Goal: Transaction & Acquisition: Book appointment/travel/reservation

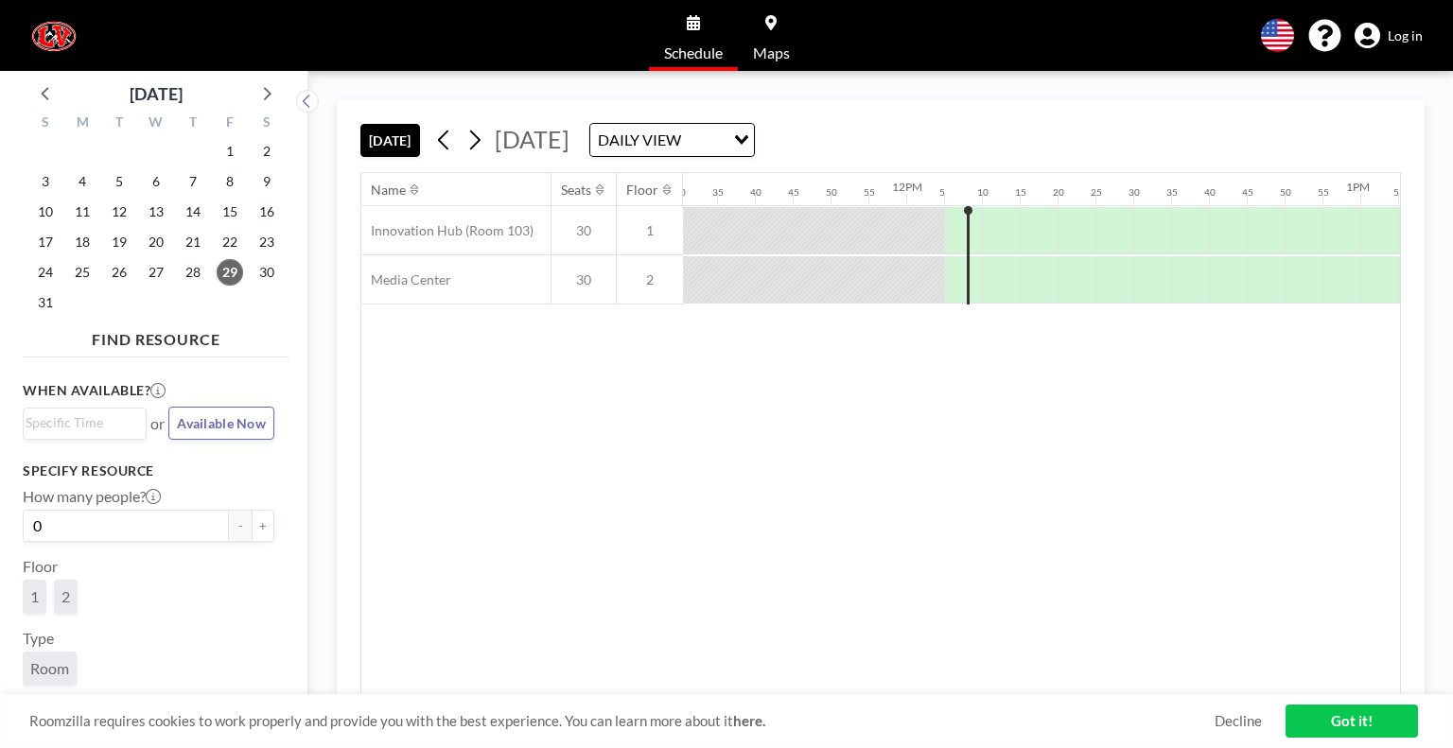
scroll to position [0, 5450]
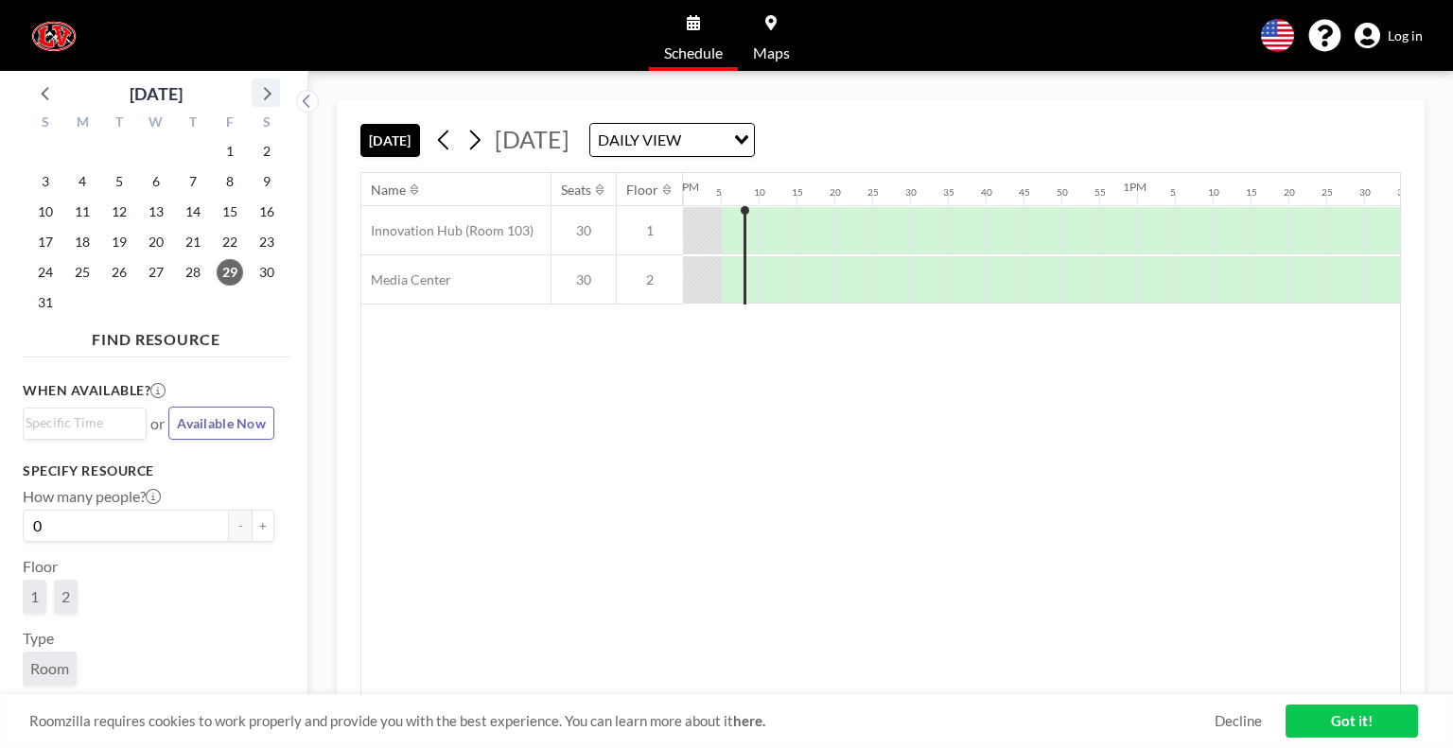
click at [269, 87] on icon at bounding box center [266, 92] width 25 height 25
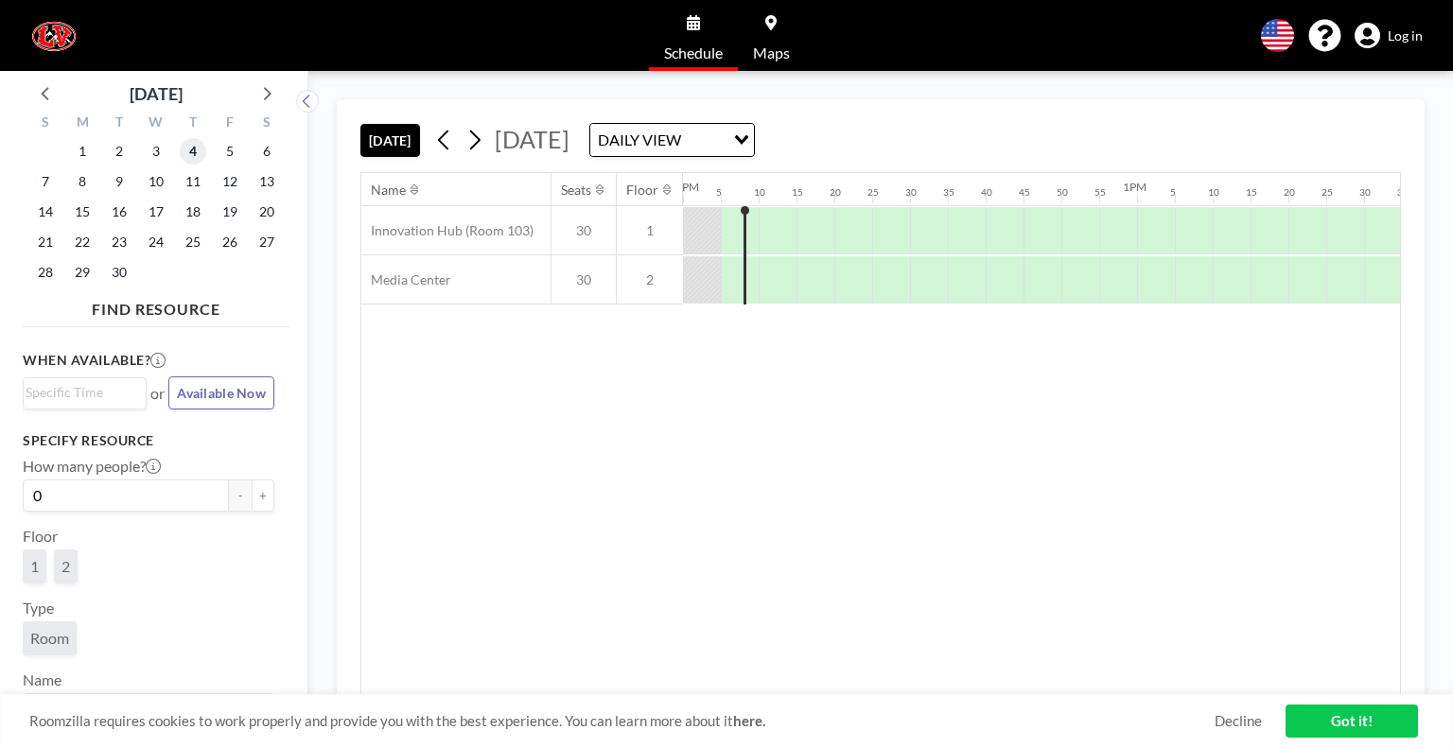
click at [195, 148] on span "4" at bounding box center [193, 151] width 26 height 26
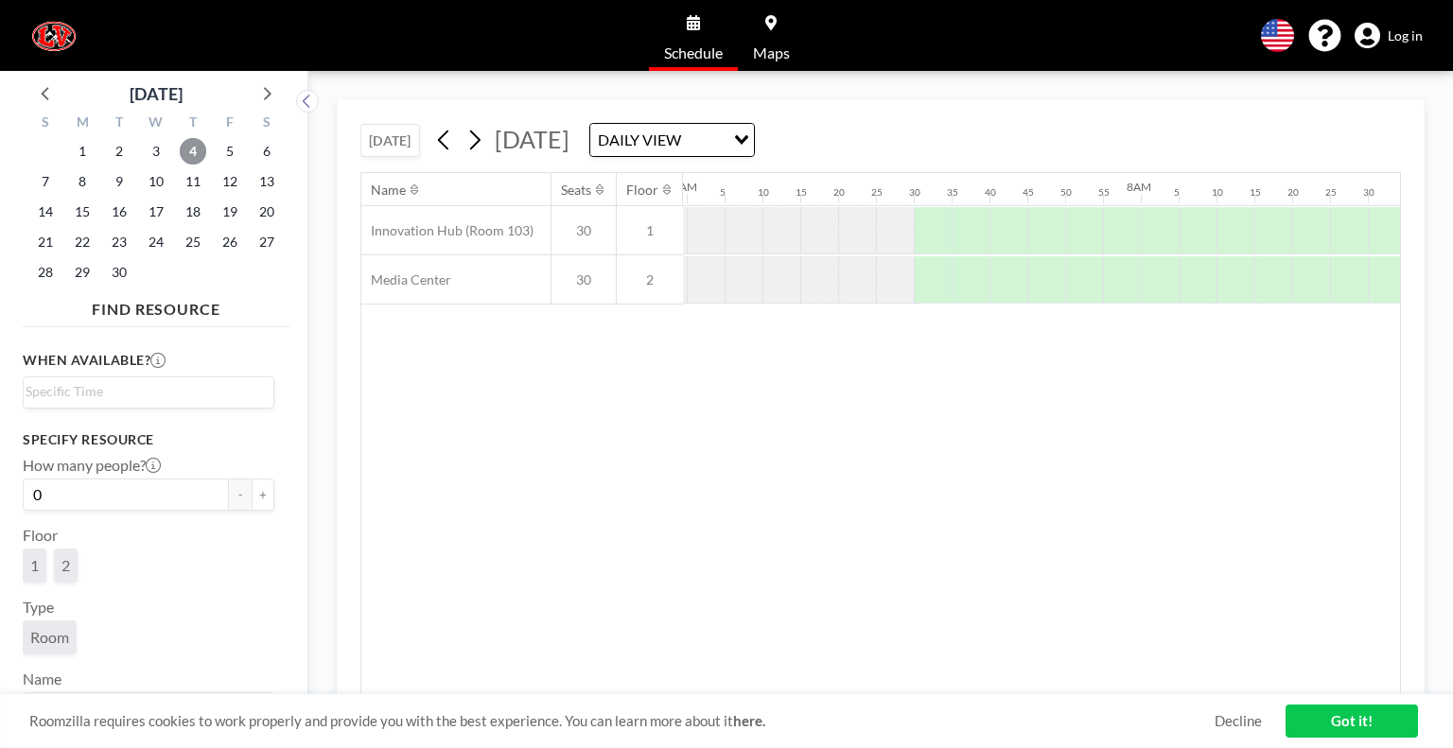
scroll to position [0, 3595]
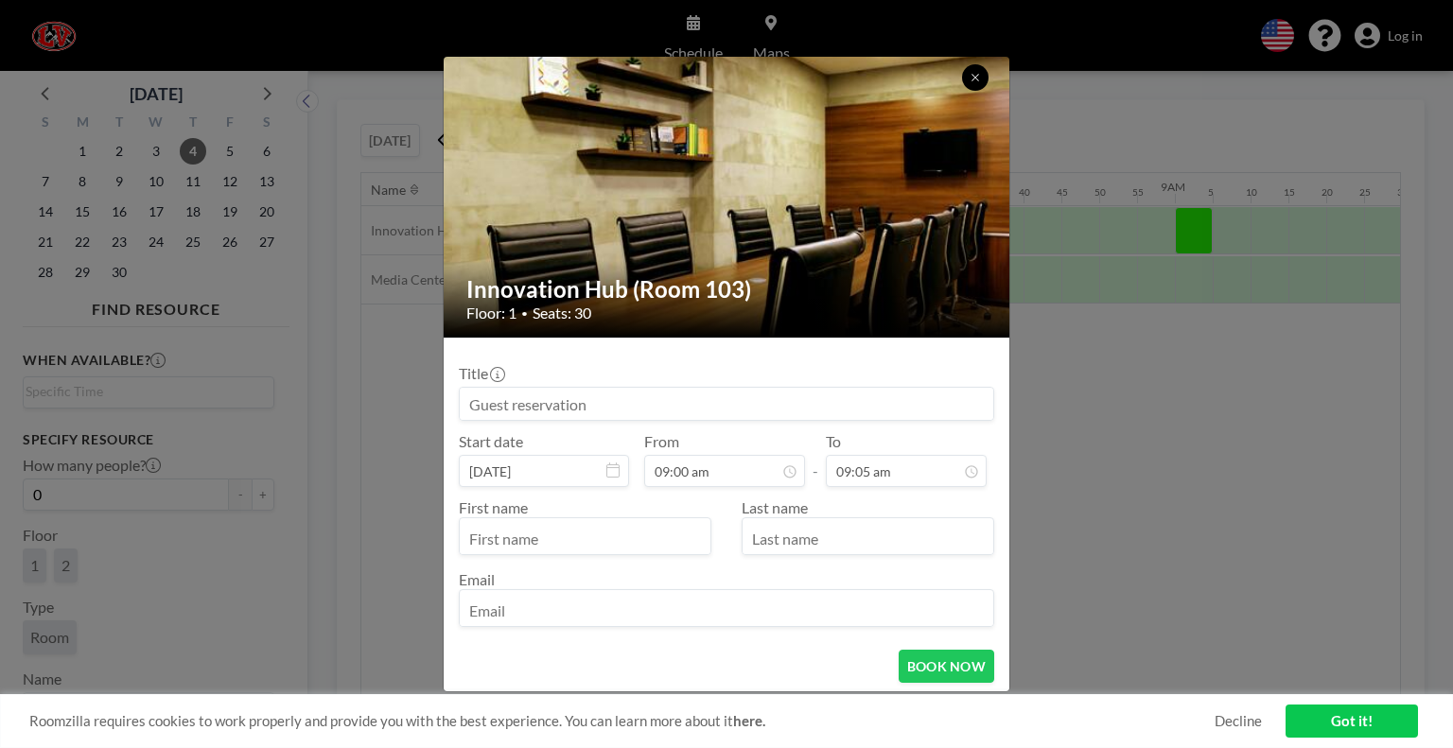
click at [974, 79] on icon at bounding box center [975, 77] width 11 height 11
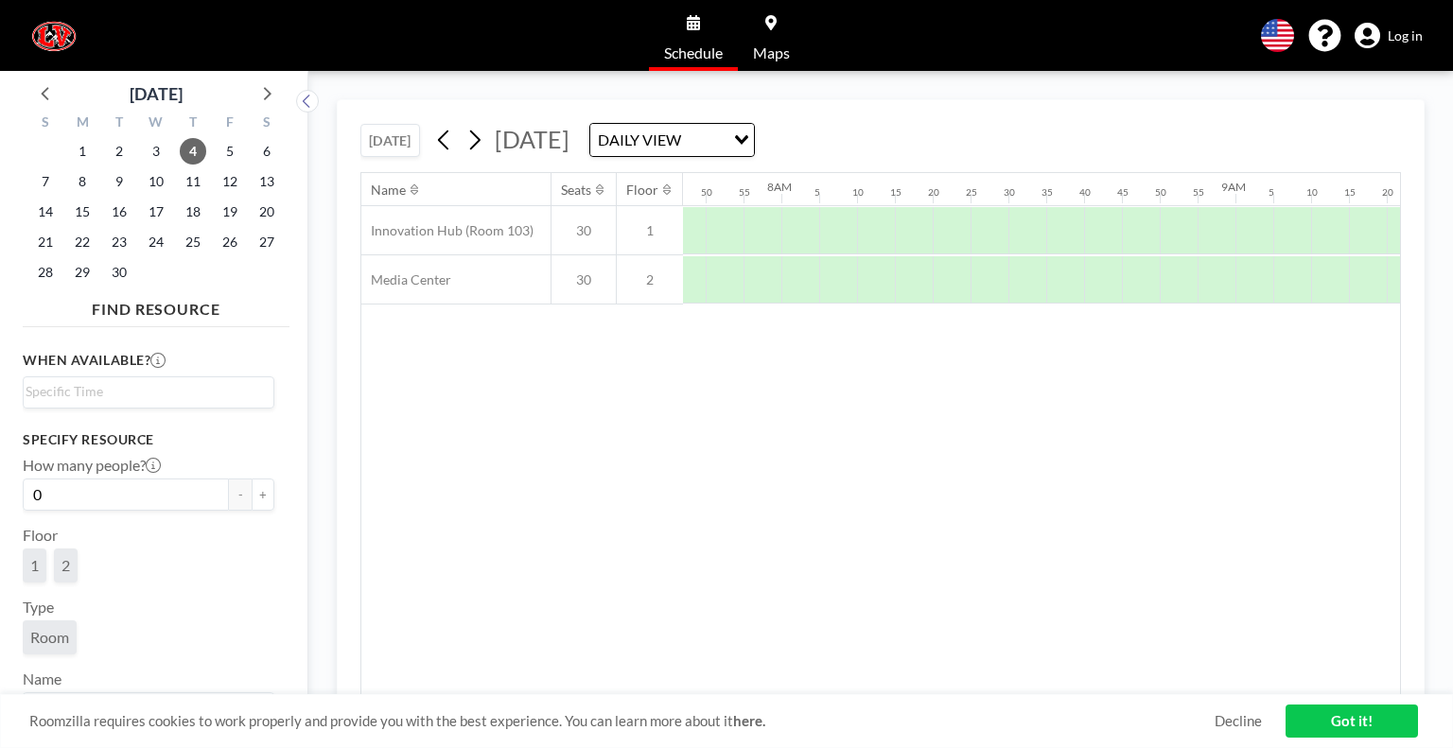
scroll to position [0, 3569]
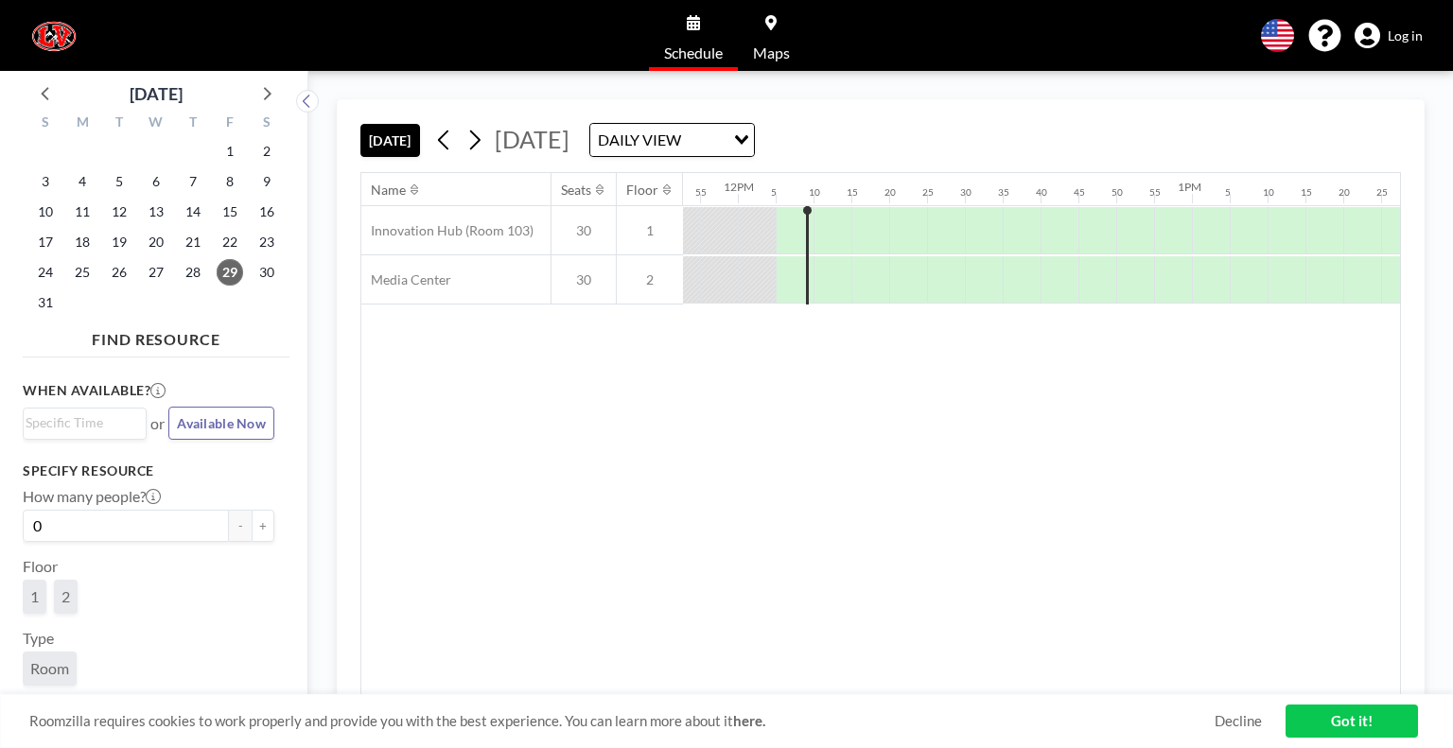
scroll to position [0, 5450]
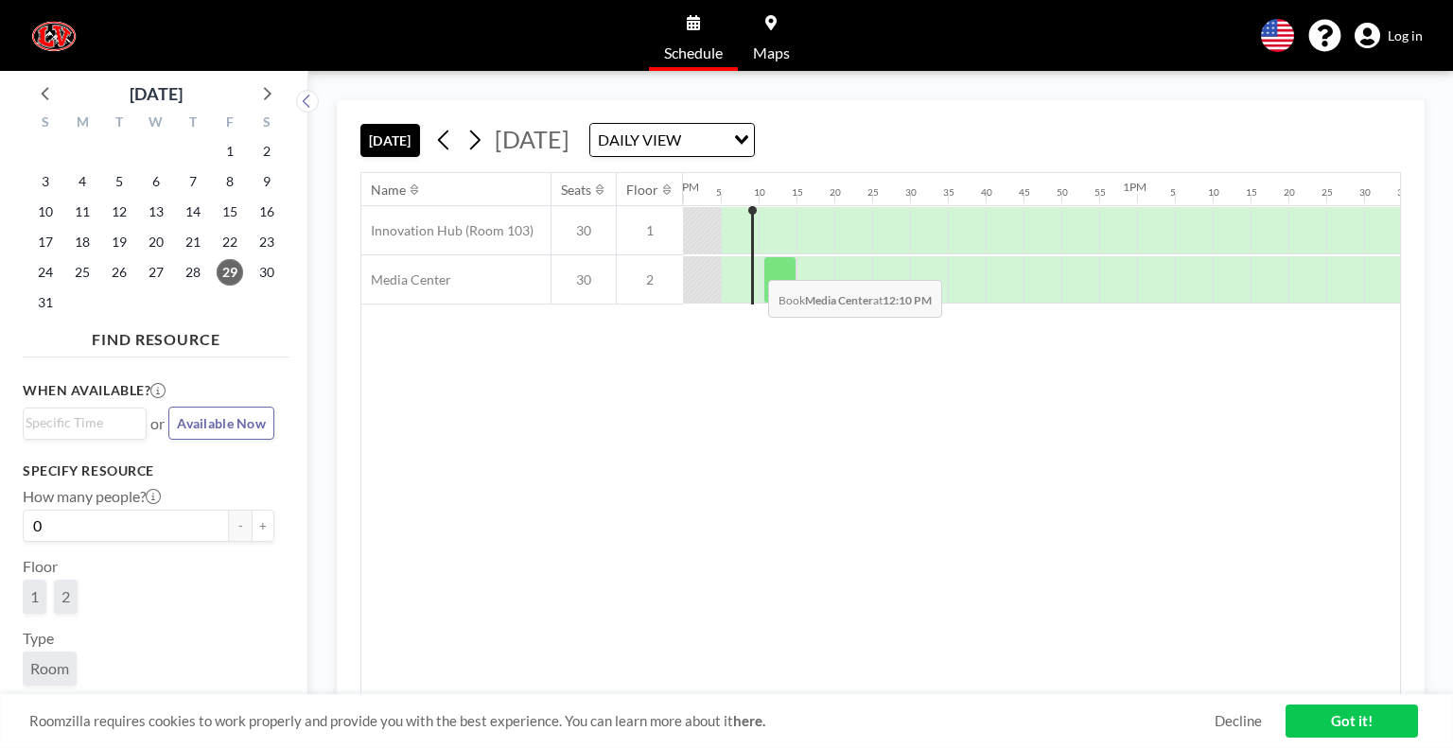
click at [753, 254] on div at bounding box center [740, 230] width 38 height 46
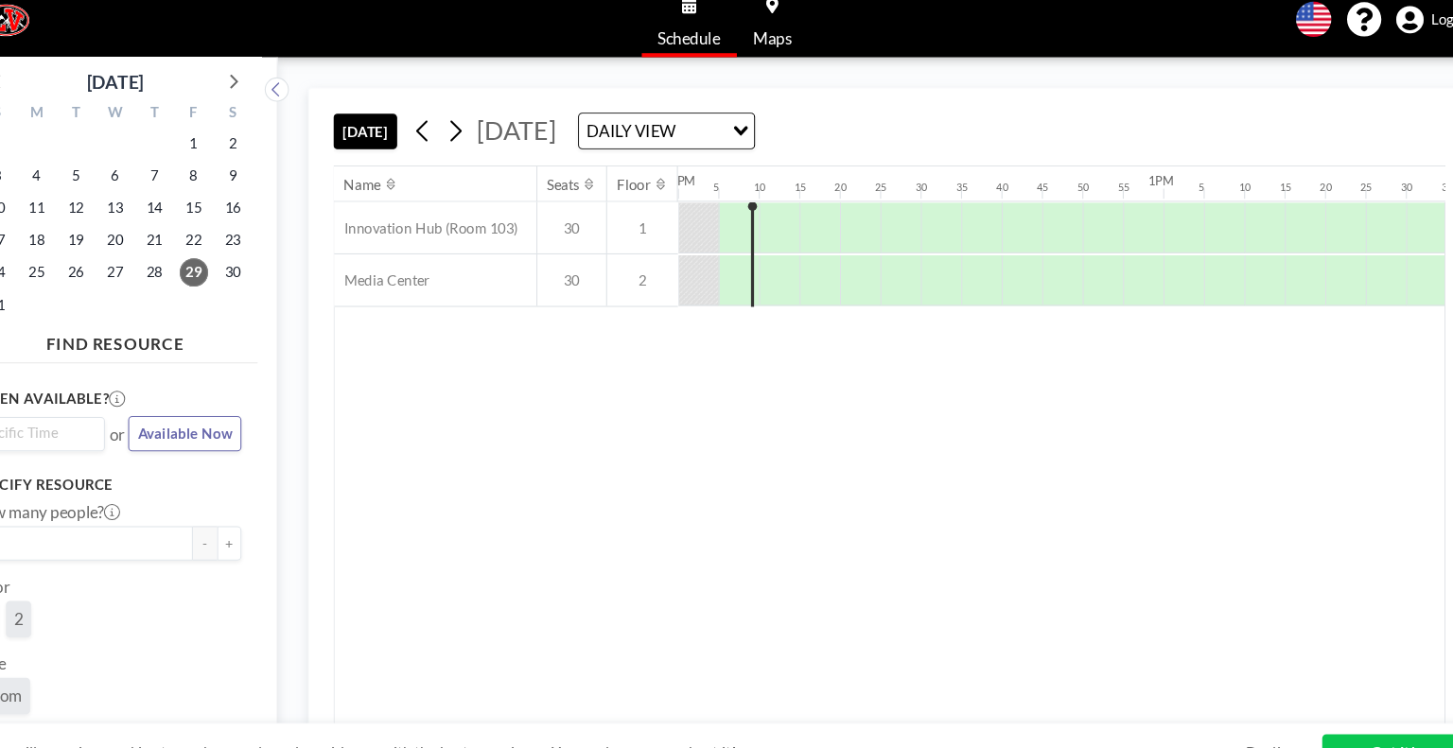
click at [1132, 411] on div "Name Seats Floor 12AM 5 10 15 20 25 30 35 40 45 50 55 1AM 5 10 15 20 25 30 35 4…" at bounding box center [880, 434] width 1039 height 522
click at [693, 231] on div at bounding box center [702, 230] width 38 height 46
click at [698, 186] on div "12PM" at bounding box center [684, 187] width 30 height 14
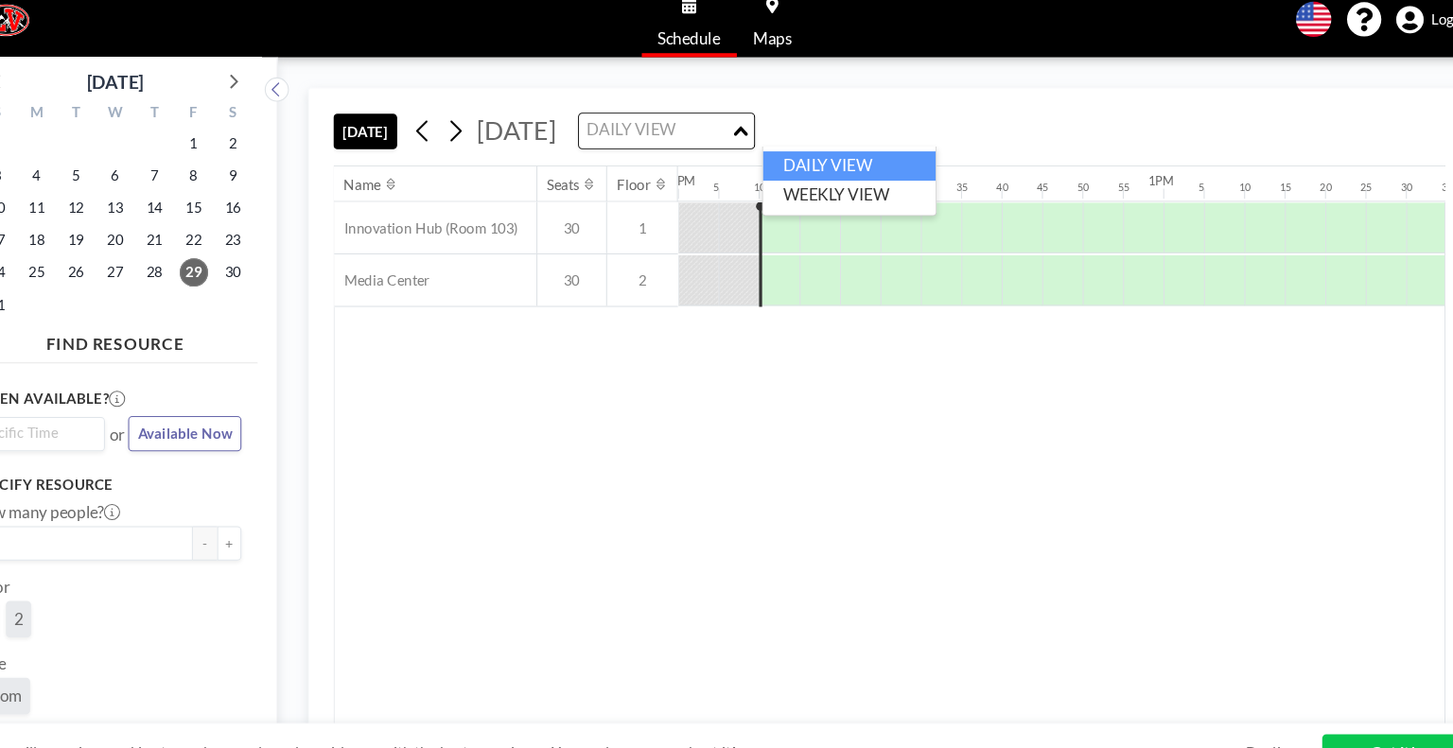
click at [748, 136] on icon "Search for option" at bounding box center [741, 139] width 13 height 9
click at [821, 169] on li "DAILY VIEW" at bounding box center [844, 172] width 162 height 27
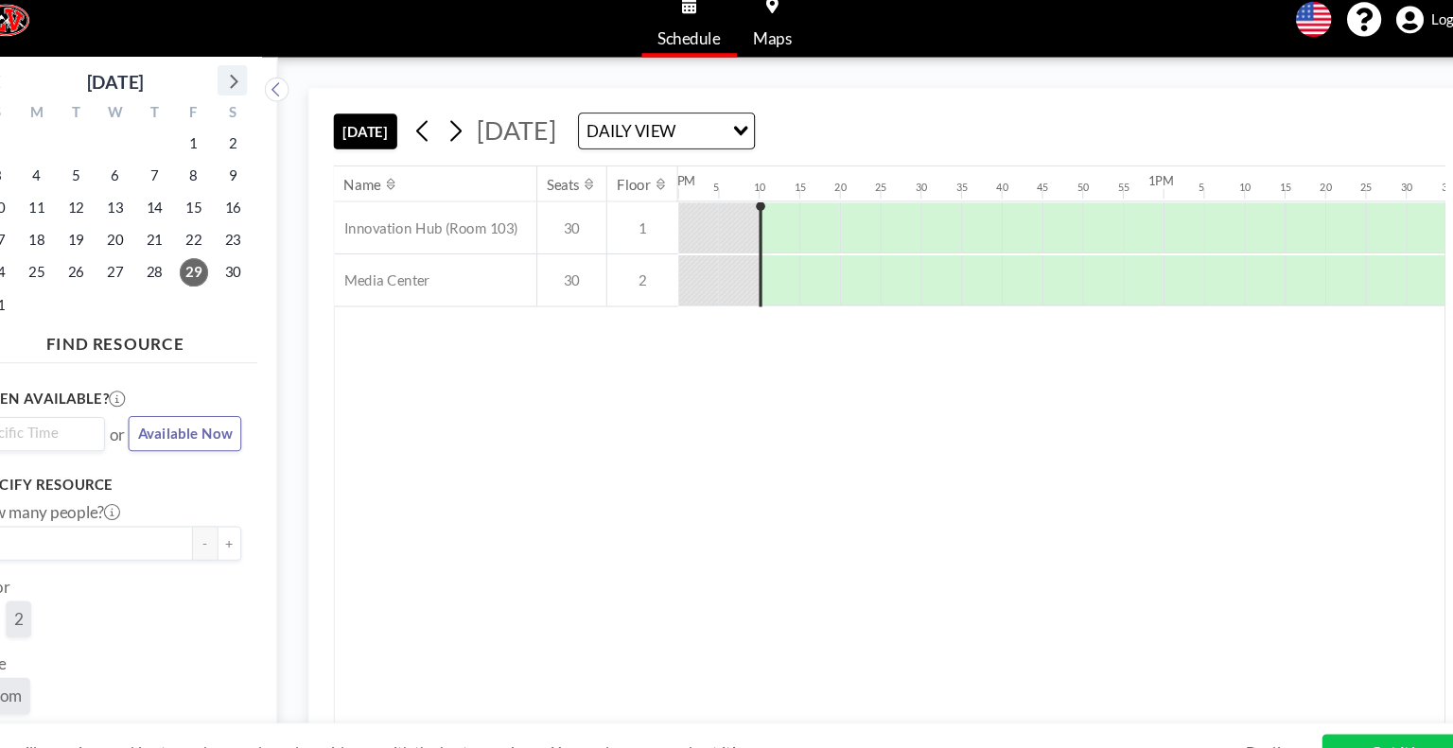
click at [272, 93] on icon at bounding box center [266, 92] width 25 height 25
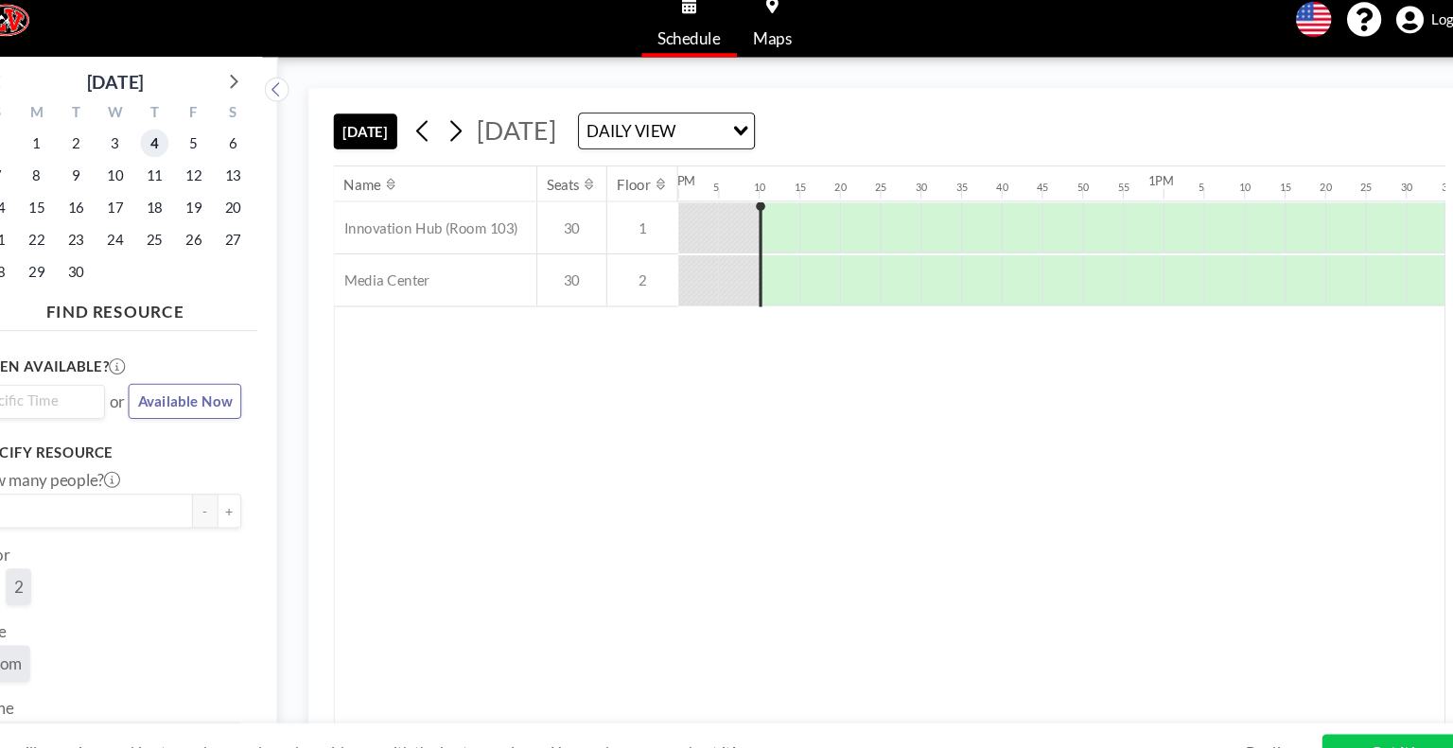
click at [191, 149] on span "4" at bounding box center [193, 151] width 26 height 26
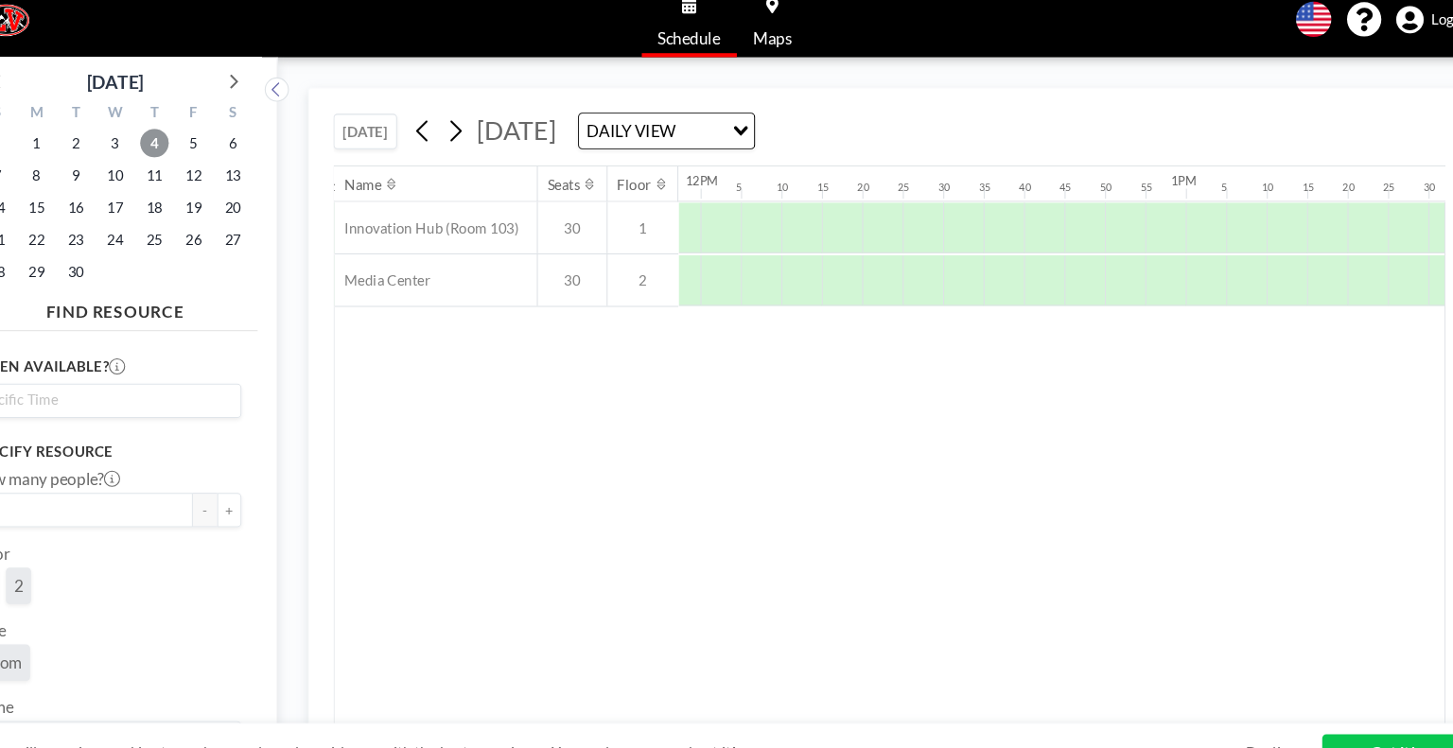
scroll to position [0, 4961]
click at [946, 272] on div at bounding box center [963, 279] width 38 height 47
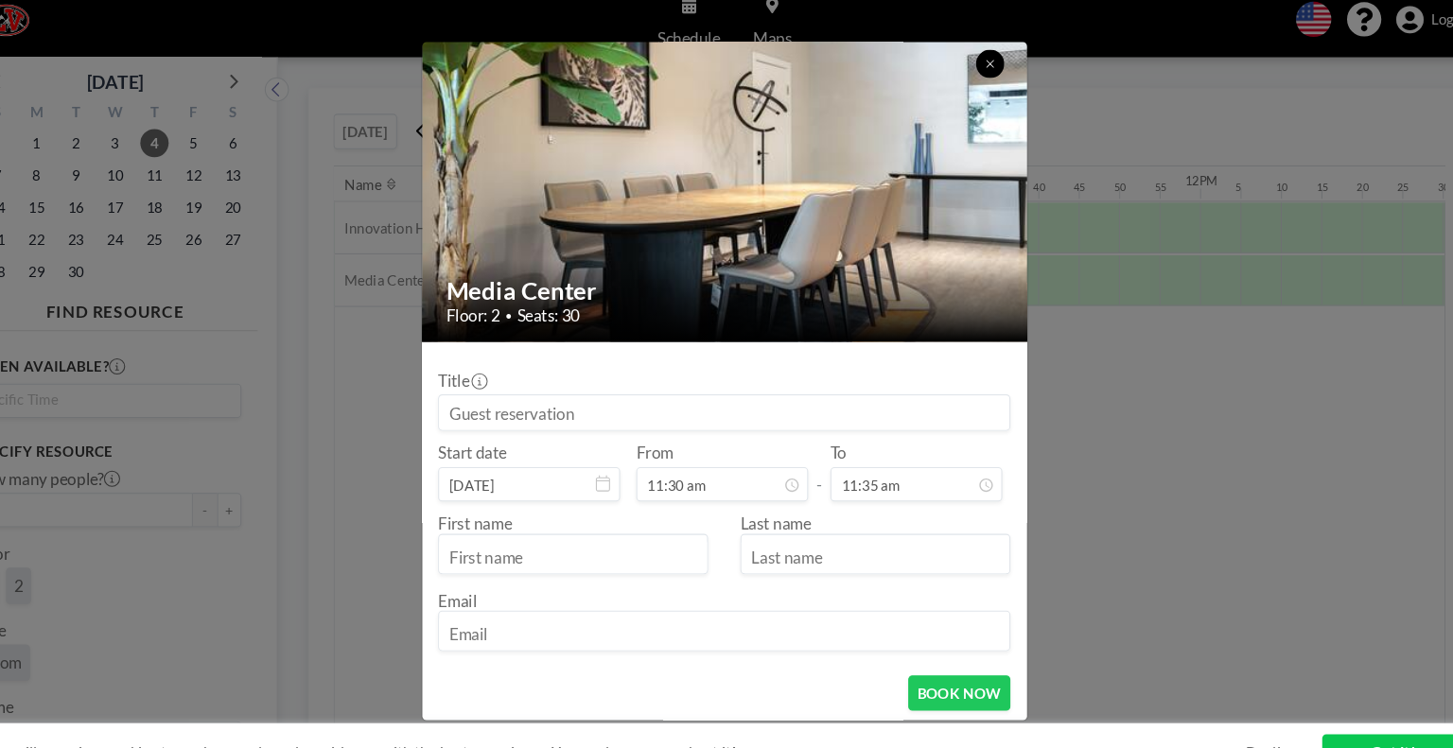
click at [972, 75] on icon at bounding box center [975, 78] width 7 height 7
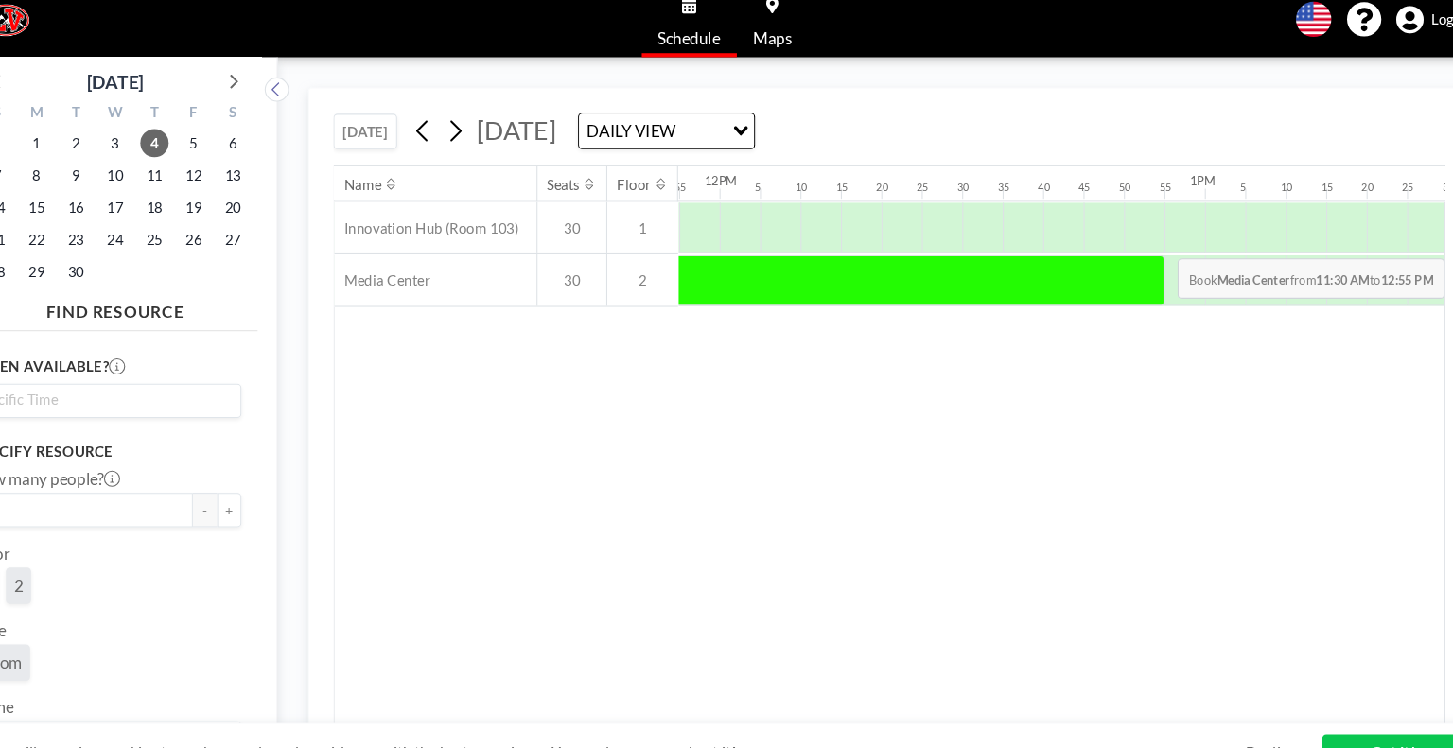
scroll to position [0, 5454]
drag, startPoint x: 963, startPoint y: 260, endPoint x: 1127, endPoint y: 273, distance: 164.2
click at [1127, 273] on div at bounding box center [791, 279] width 681 height 47
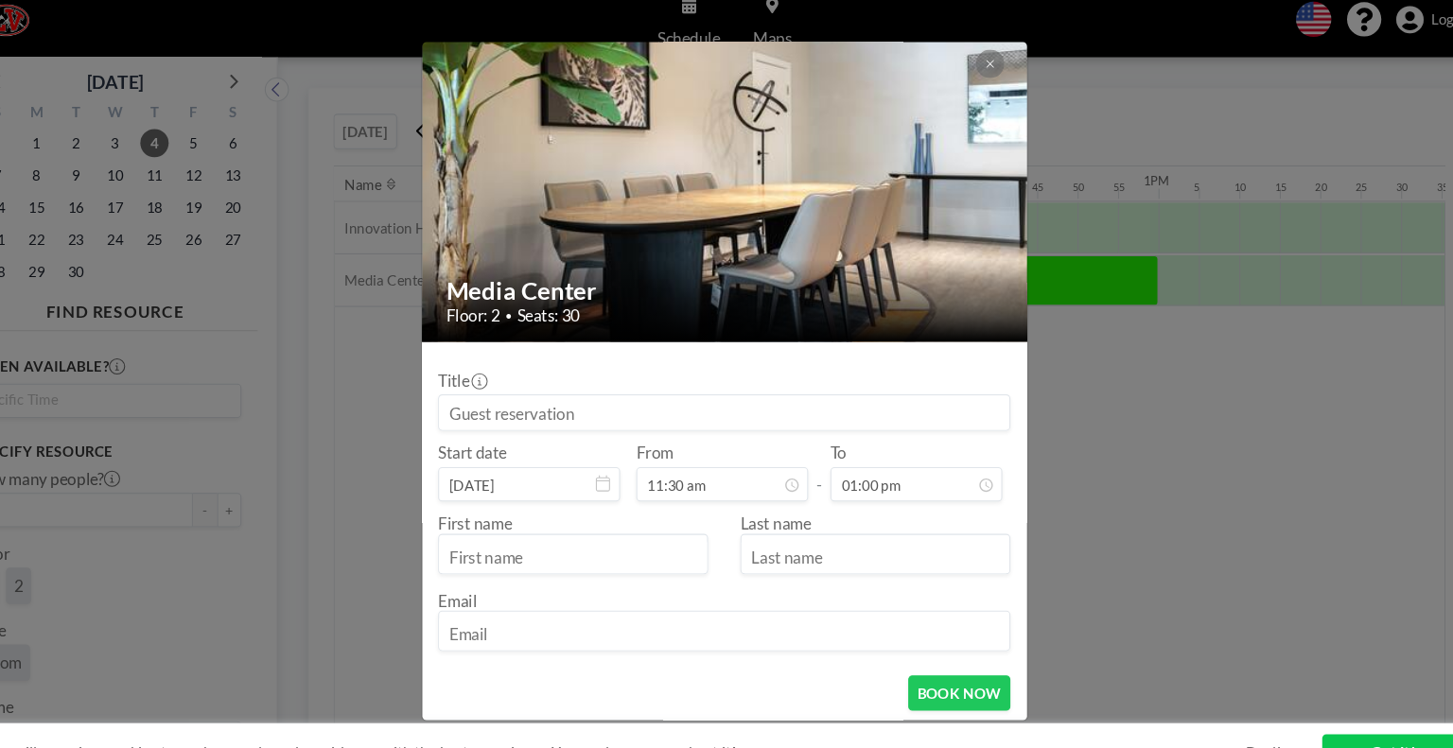
scroll to position [1616, 0]
click at [494, 533] on input "text" at bounding box center [585, 538] width 251 height 32
type input "o"
type input "[PERSON_NAME]"
click at [786, 536] on input "text" at bounding box center [868, 538] width 251 height 32
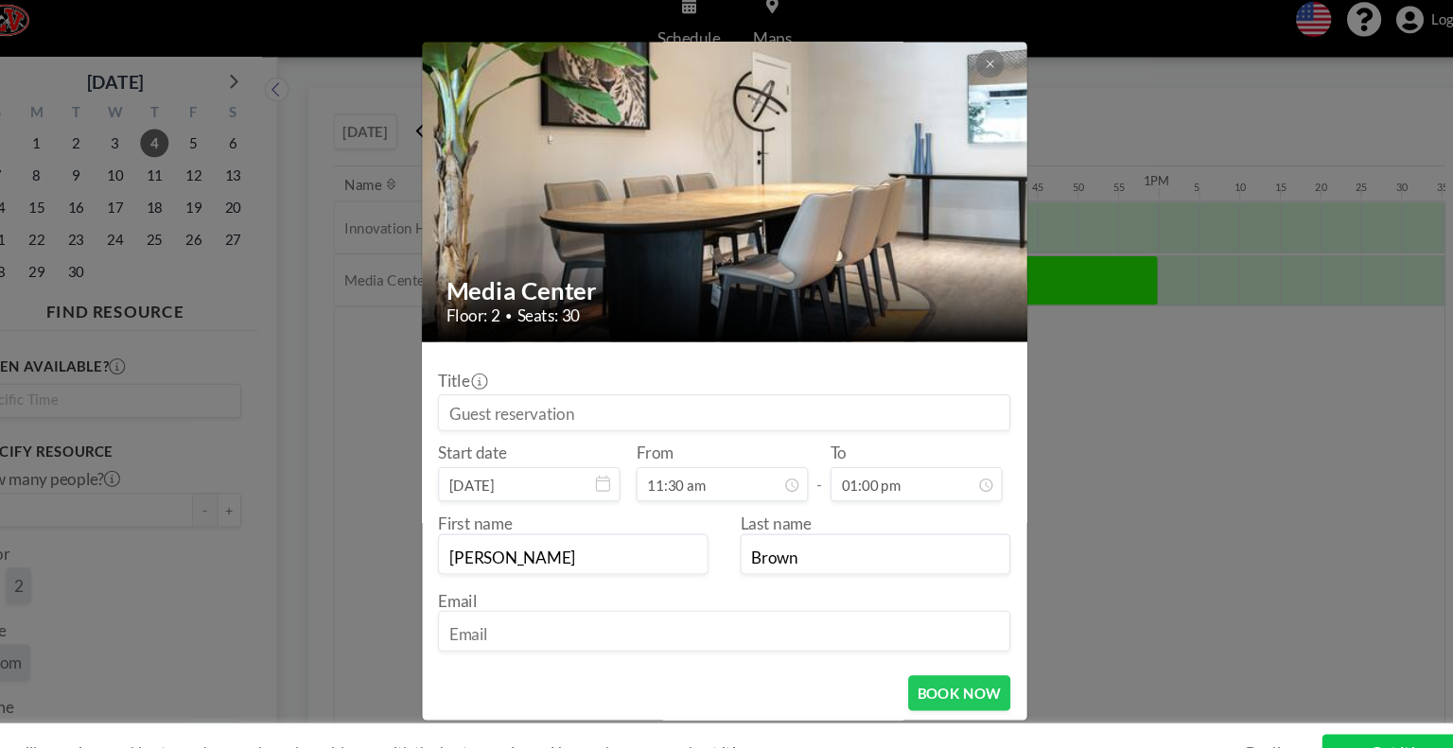
type input "Brown"
click at [492, 607] on input "email" at bounding box center [727, 610] width 534 height 32
click at [936, 665] on form "Title Start date [DATE] From 11:30 am - To 01:00 pm First name [PERSON_NAME] La…" at bounding box center [727, 535] width 566 height 395
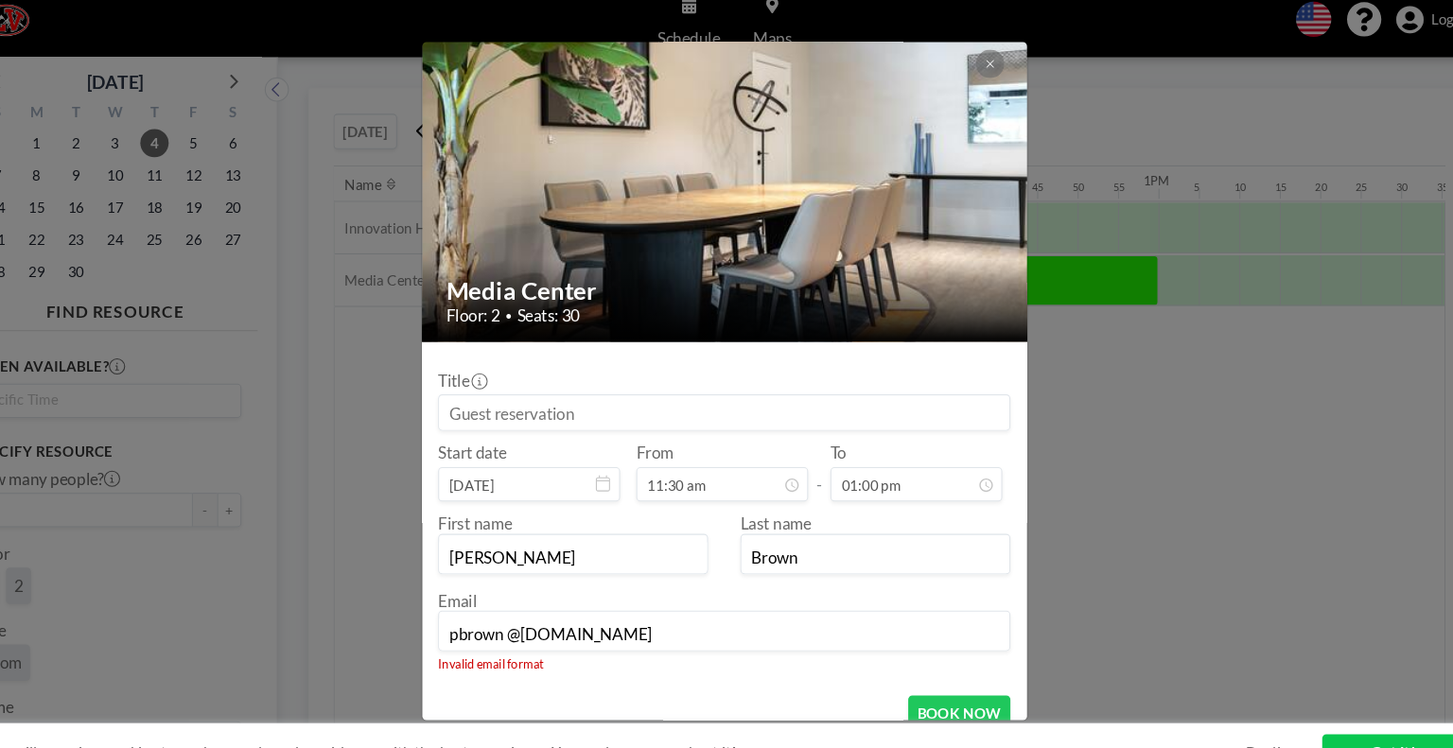
click at [597, 607] on input "pbrown @[DOMAIN_NAME]" at bounding box center [727, 610] width 534 height 32
click at [597, 607] on input "pbrown @" at bounding box center [727, 610] width 534 height 32
click at [922, 674] on button "BOOK NOW" at bounding box center [947, 685] width 96 height 33
click at [639, 609] on input "pbrown @[DOMAIN_NAME]" at bounding box center [727, 610] width 534 height 32
type input "p"
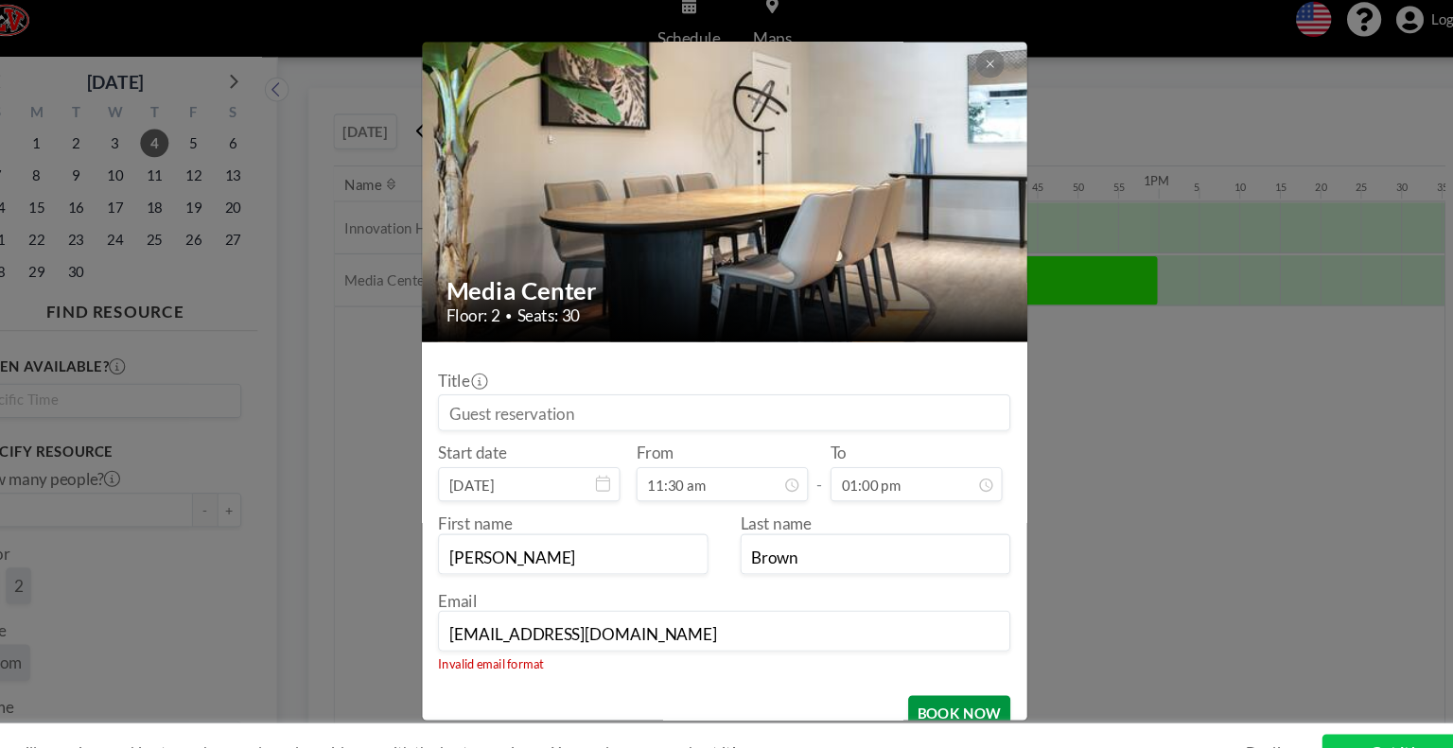
type input "[EMAIL_ADDRESS][DOMAIN_NAME]"
click at [930, 679] on button "BOOK NOW" at bounding box center [947, 685] width 96 height 33
